Goal: Transaction & Acquisition: Download file/media

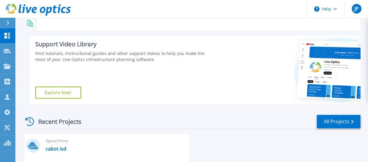
scroll to position [102, 0]
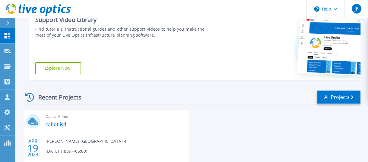
click at [333, 98] on link "All Projects" at bounding box center [338, 98] width 44 height 14
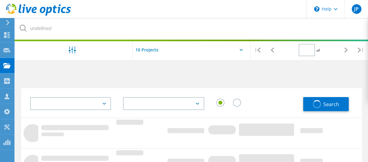
type input "1"
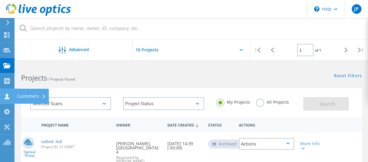
click at [35, 94] on div "Customers" at bounding box center [31, 96] width 29 height 4
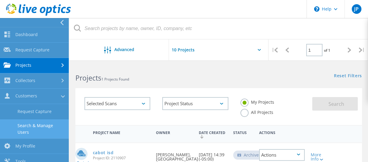
click at [42, 127] on link "Search & Manage Users" at bounding box center [34, 129] width 69 height 19
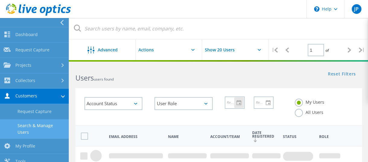
scroll to position [38, 0]
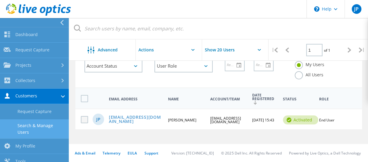
click at [85, 121] on label at bounding box center [86, 119] width 10 height 7
click at [0, 0] on input "checkbox" at bounding box center [0, 0] width 0 height 0
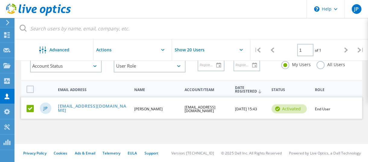
scroll to position [0, 0]
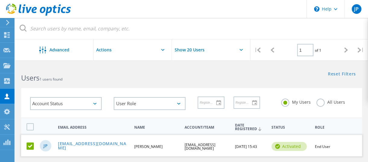
click at [147, 52] on div at bounding box center [149, 50] width 10 height 20
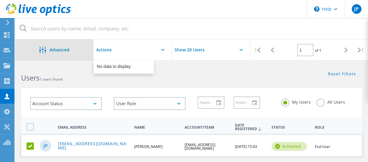
drag, startPoint x: 149, startPoint y: 51, endPoint x: 66, endPoint y: 52, distance: 82.6
click at [149, 51] on div at bounding box center [149, 50] width 10 height 20
click at [59, 52] on span "Advanced" at bounding box center [59, 50] width 20 height 4
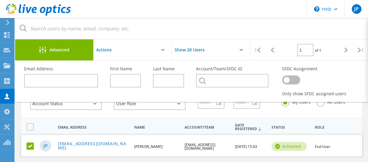
click at [59, 52] on span "Advanced" at bounding box center [59, 50] width 20 height 4
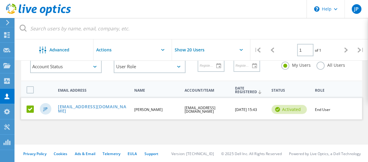
scroll to position [38, 0]
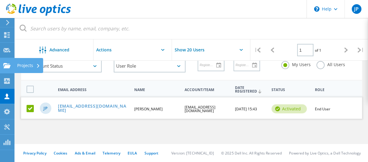
click at [6, 67] on use at bounding box center [6, 65] width 7 height 5
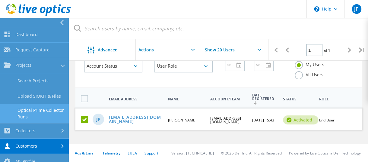
click at [45, 113] on link "Optical Prime Collector Runs" at bounding box center [34, 113] width 69 height 19
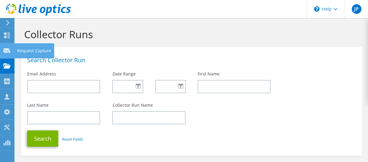
click at [8, 49] on use at bounding box center [6, 50] width 7 height 5
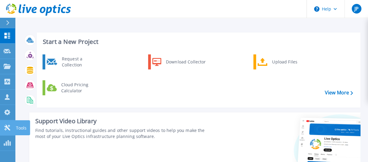
click at [23, 128] on p "Tools" at bounding box center [21, 129] width 11 height 16
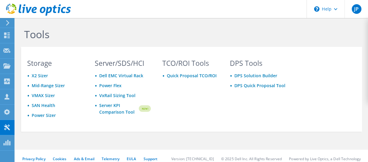
click at [8, 23] on icon at bounding box center [7, 22] width 5 height 5
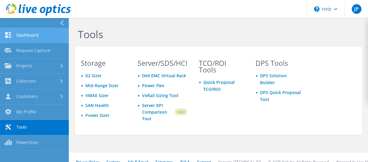
click at [33, 35] on link "Dashboard" at bounding box center [34, 35] width 69 height 15
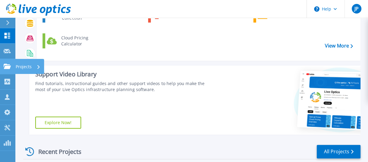
scroll to position [46, 0]
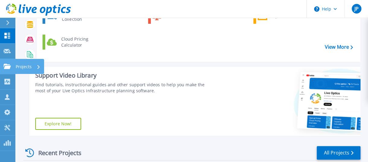
click at [10, 65] on icon at bounding box center [7, 66] width 7 height 5
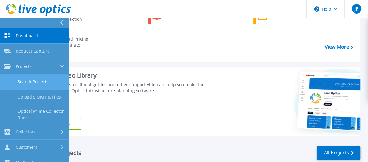
click at [44, 80] on link "Search Projects" at bounding box center [34, 81] width 69 height 15
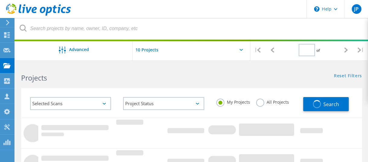
type input "1"
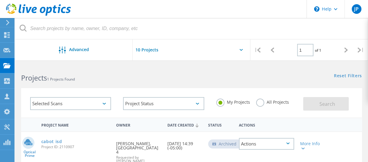
click at [241, 50] on div at bounding box center [192, 51] width 118 height 25
click at [241, 51] on div at bounding box center [192, 51] width 118 height 25
click at [144, 49] on input "text" at bounding box center [163, 49] width 60 height 21
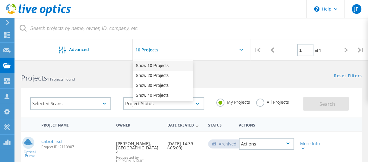
click at [149, 64] on div "Show 10 Projects" at bounding box center [163, 66] width 60 height 10
type input "Show 10 Projects"
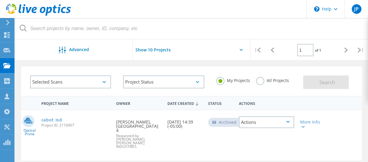
scroll to position [30, 0]
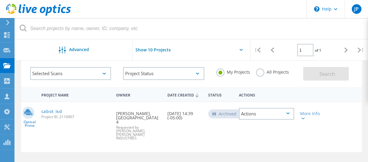
click at [102, 73] on div "Selected Scans" at bounding box center [70, 73] width 81 height 13
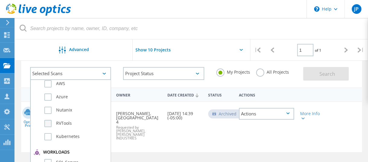
click at [47, 123] on label "RVTools" at bounding box center [75, 123] width 63 height 7
click at [0, 0] on input "RVTools" at bounding box center [0, 0] width 0 height 0
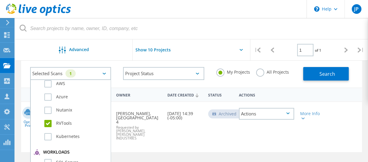
click at [261, 74] on label "All Projects" at bounding box center [272, 72] width 33 height 6
click at [0, 0] on input "All Projects" at bounding box center [0, 0] width 0 height 0
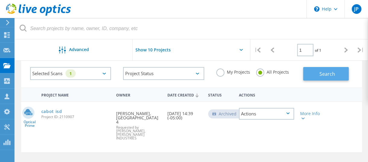
click at [333, 75] on span "Search" at bounding box center [327, 74] width 16 height 7
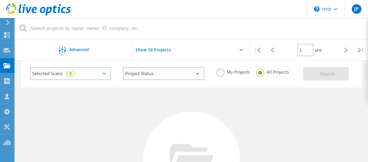
click at [8, 22] on use at bounding box center [7, 22] width 3 height 5
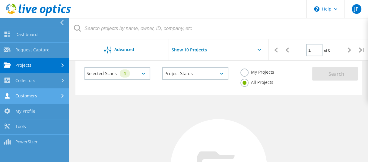
click at [42, 98] on link "Customers" at bounding box center [34, 96] width 69 height 15
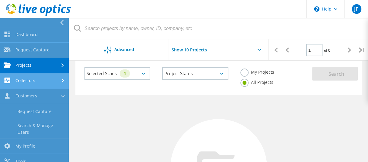
click at [45, 83] on link "Collectors" at bounding box center [34, 81] width 69 height 15
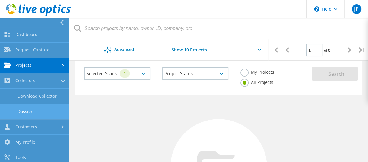
click at [32, 110] on link "Dossier" at bounding box center [34, 111] width 69 height 15
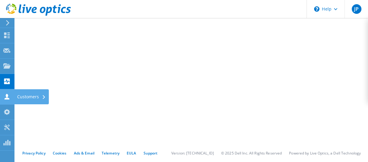
click at [6, 94] on icon at bounding box center [6, 97] width 7 height 6
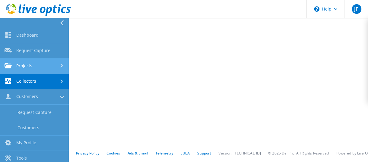
click at [38, 68] on link "Projects" at bounding box center [34, 66] width 69 height 15
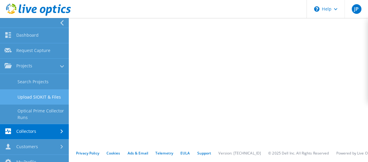
click at [53, 98] on link "Upload SIOKIT & Files" at bounding box center [34, 97] width 69 height 15
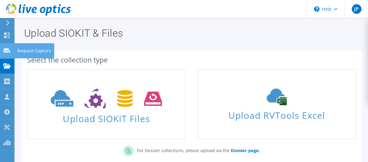
click at [6, 51] on use at bounding box center [6, 50] width 7 height 5
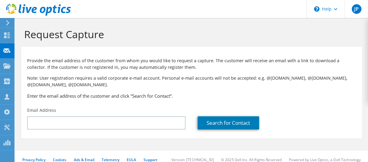
scroll to position [7, 0]
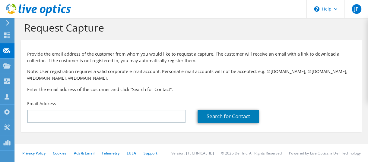
click at [7, 21] on use at bounding box center [7, 22] width 3 height 5
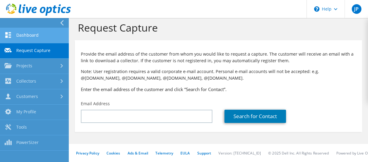
click at [26, 34] on link "Dashboard" at bounding box center [34, 35] width 69 height 15
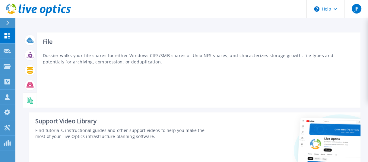
click at [30, 101] on rect at bounding box center [29, 101] width 2 height 0
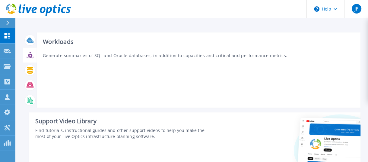
click at [32, 56] on icon at bounding box center [30, 55] width 7 height 7
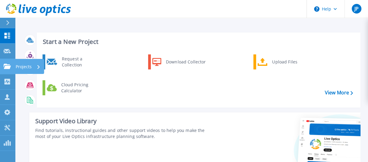
click at [10, 67] on icon at bounding box center [7, 66] width 7 height 5
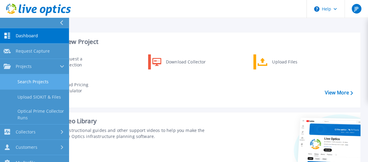
click at [45, 84] on link "Search Projects" at bounding box center [34, 81] width 69 height 15
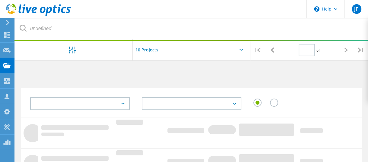
type input "1"
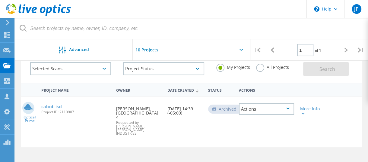
scroll to position [60, 0]
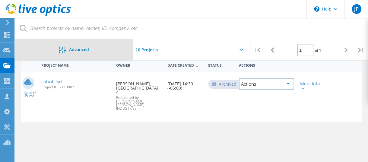
click at [87, 49] on span "Advanced" at bounding box center [79, 50] width 20 height 4
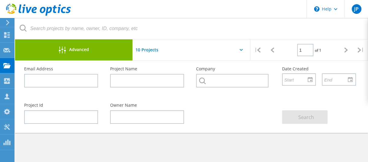
click at [87, 49] on span "Advanced" at bounding box center [79, 50] width 20 height 4
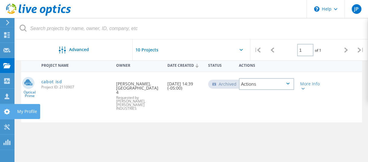
click at [5, 109] on icon at bounding box center [6, 112] width 7 height 6
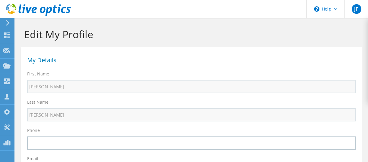
select select "224"
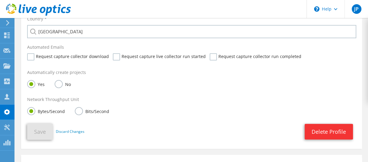
scroll to position [301, 0]
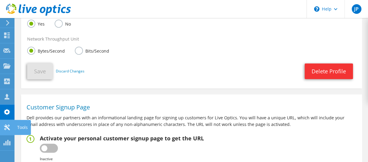
click at [7, 127] on use at bounding box center [7, 128] width 6 height 6
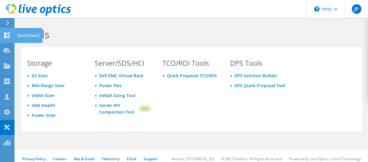
click at [4, 34] on icon at bounding box center [6, 36] width 7 height 6
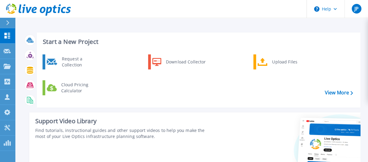
click at [28, 8] on icon at bounding box center [38, 10] width 65 height 12
click at [326, 13] on button "Help" at bounding box center [326, 9] width 38 height 18
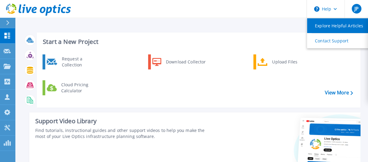
click at [326, 26] on link "Explore Helpful Articles" at bounding box center [340, 25] width 67 height 15
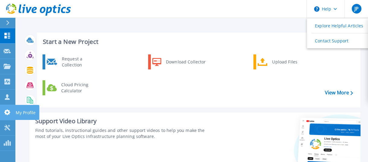
click at [5, 111] on icon at bounding box center [7, 113] width 6 height 6
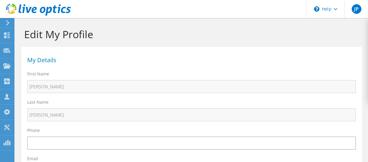
select select "224"
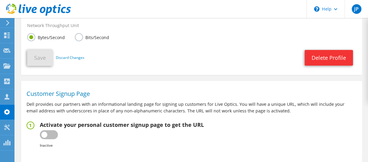
scroll to position [351, 0]
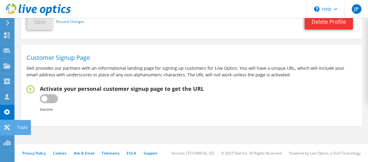
click at [6, 126] on use at bounding box center [7, 128] width 6 height 6
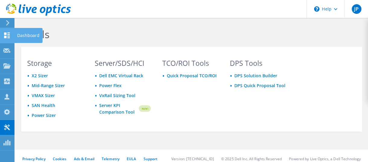
click at [8, 36] on use at bounding box center [7, 36] width 6 height 6
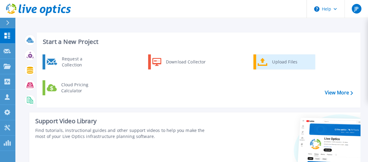
click at [285, 64] on div "Upload Files" at bounding box center [291, 62] width 45 height 12
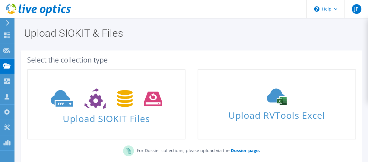
scroll to position [60, 0]
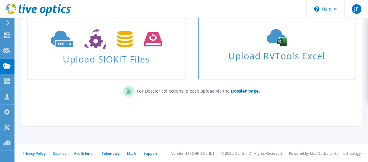
click at [279, 63] on link "Upload RVTools Excel" at bounding box center [276, 45] width 158 height 71
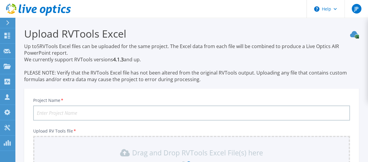
click at [8, 21] on icon at bounding box center [7, 22] width 3 height 5
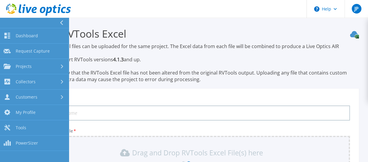
click at [8, 21] on button at bounding box center [34, 23] width 69 height 11
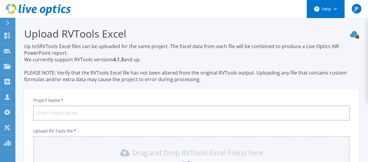
click at [336, 9] on icon at bounding box center [334, 9] width 3 height 2
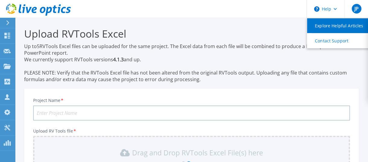
click at [334, 27] on link "Explore Helpful Articles" at bounding box center [340, 25] width 67 height 15
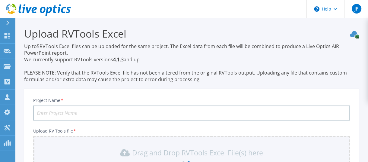
click at [192, 55] on p "Up to 5 RVTools Excel files can be uploaded for the same project. The Excel dat…" at bounding box center [191, 63] width 335 height 40
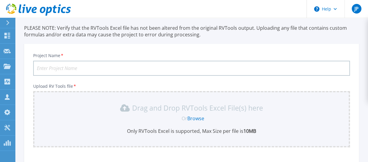
scroll to position [80, 0]
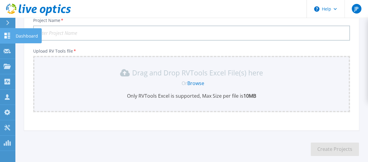
click at [7, 32] on link "Dashboard Dashboard" at bounding box center [7, 35] width 15 height 15
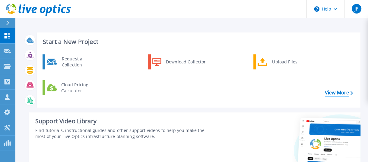
click at [342, 93] on link "View More" at bounding box center [339, 93] width 28 height 6
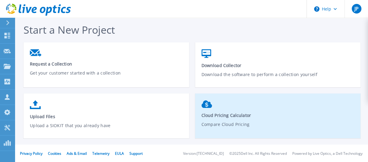
scroll to position [0, 0]
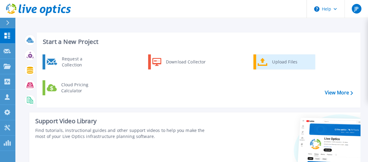
click at [282, 62] on div "Upload Files" at bounding box center [291, 62] width 45 height 12
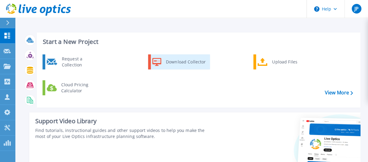
click at [172, 63] on div "Download Collector" at bounding box center [186, 62] width 46 height 12
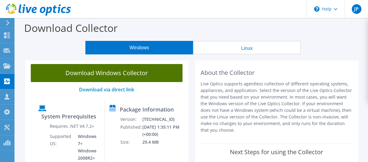
click at [131, 78] on link "Download Windows Collector" at bounding box center [107, 73] width 152 height 18
